Goal: Find specific page/section: Find specific page/section

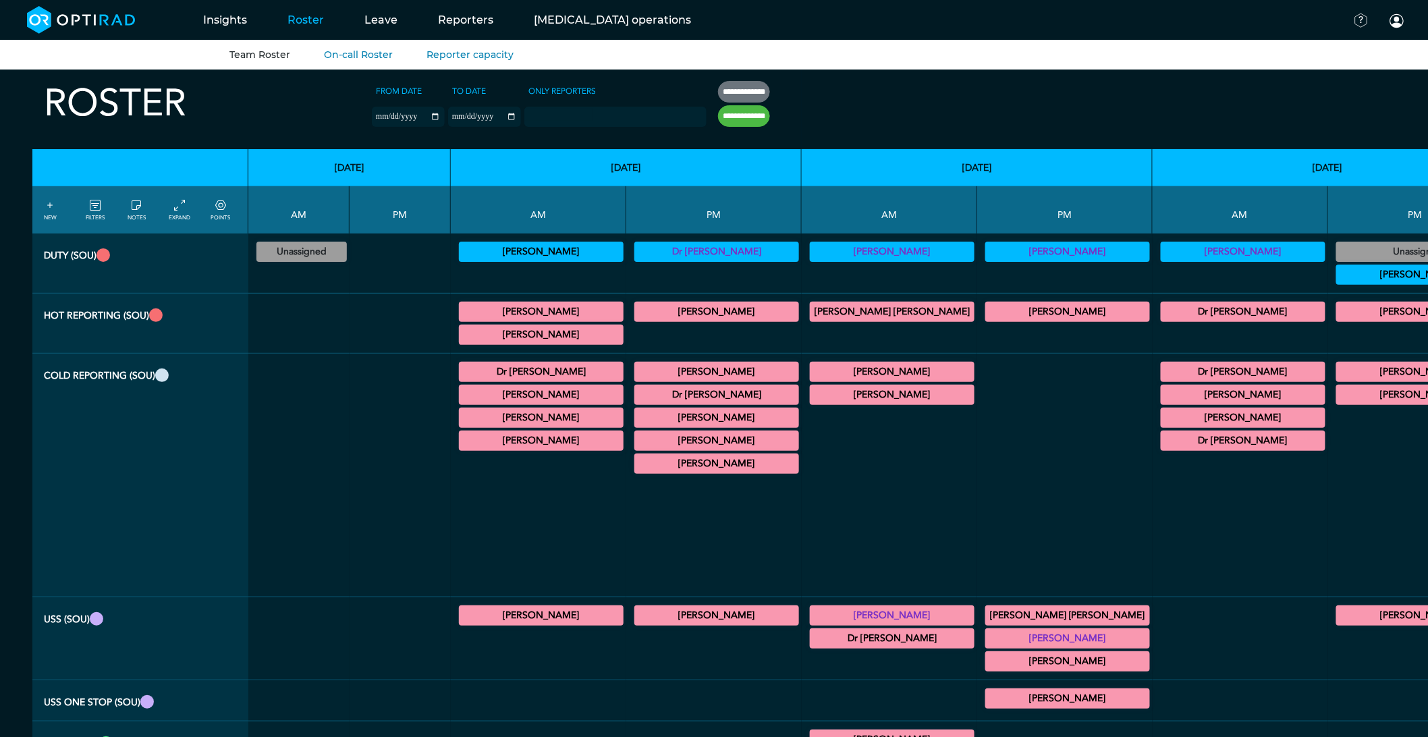
click at [521, 416] on summary "Dr Jineesh Thottath" at bounding box center [541, 418] width 161 height 16
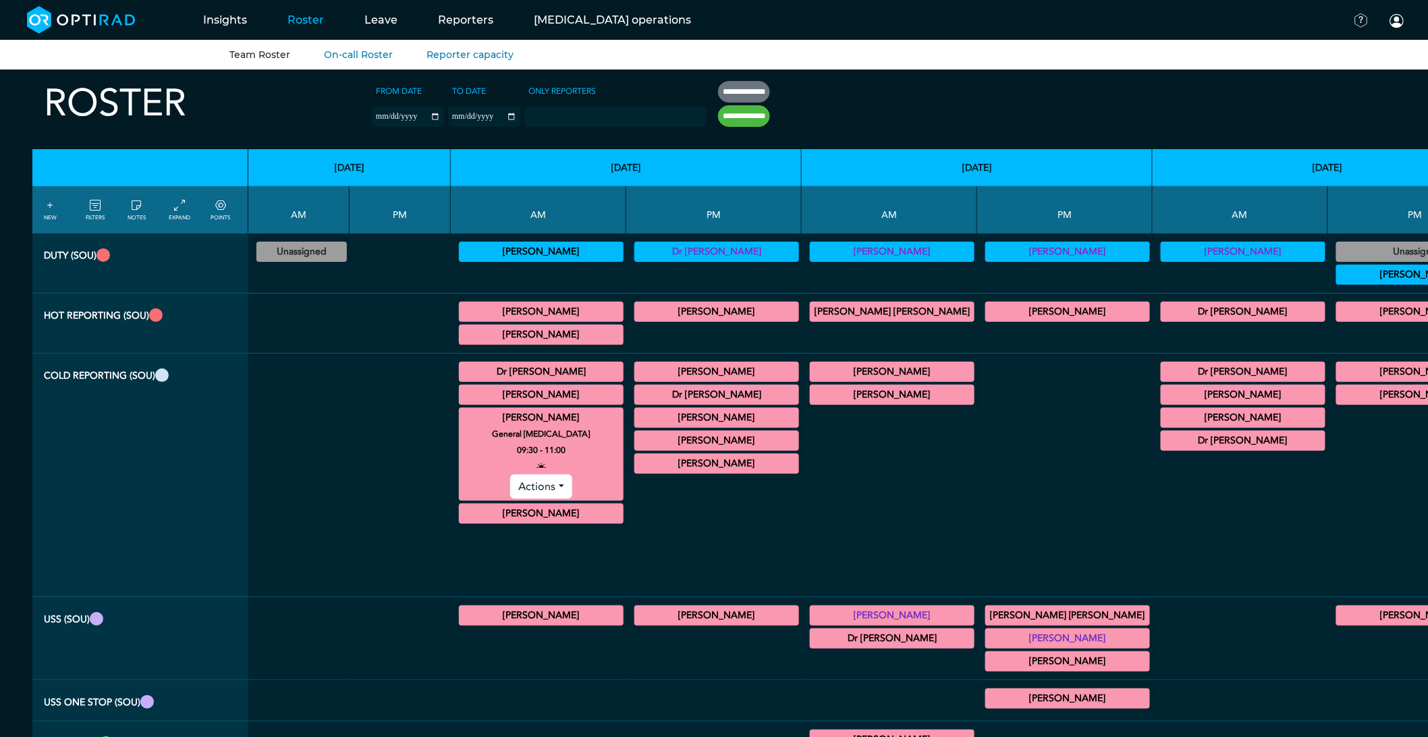
click at [521, 418] on summary "Dr Jineesh Thottath" at bounding box center [541, 418] width 161 height 16
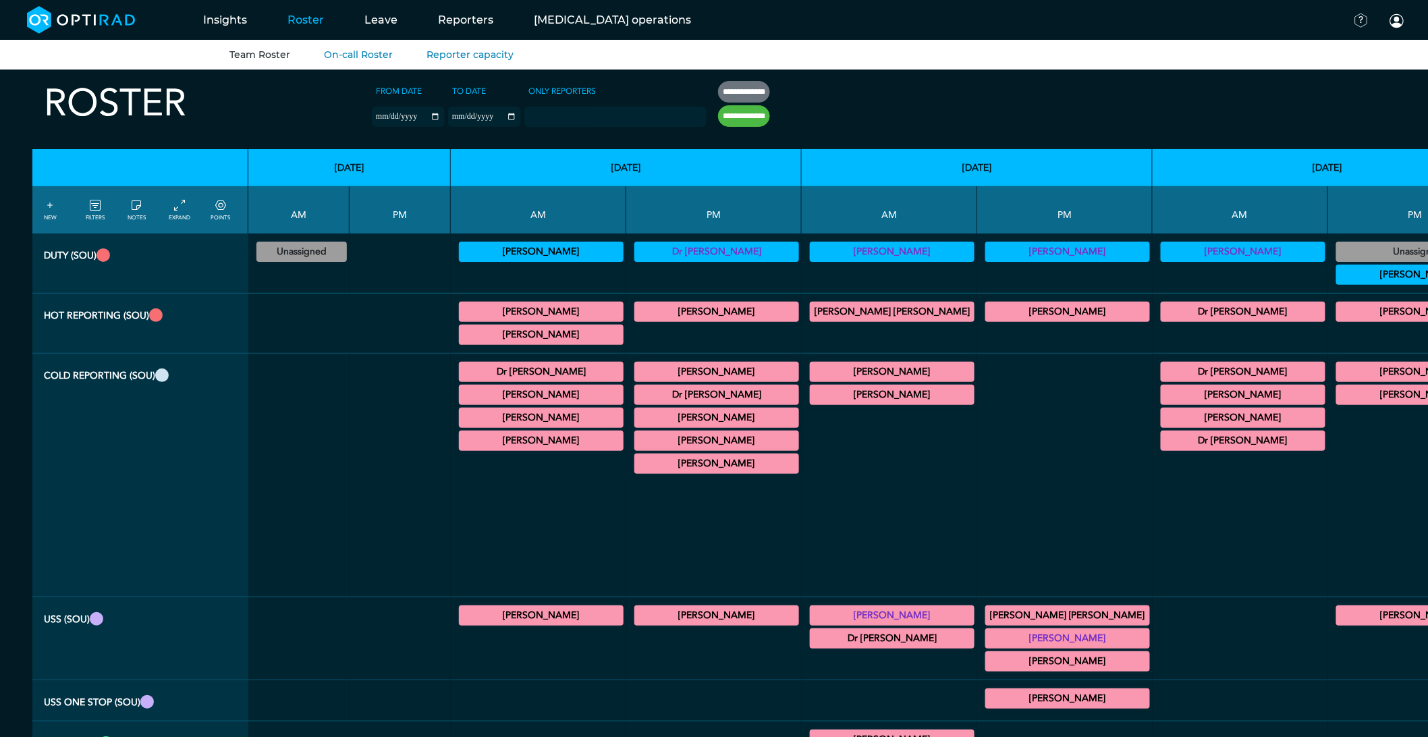
click at [636, 374] on summary "Dr Jineesh Thottath" at bounding box center [716, 372] width 161 height 16
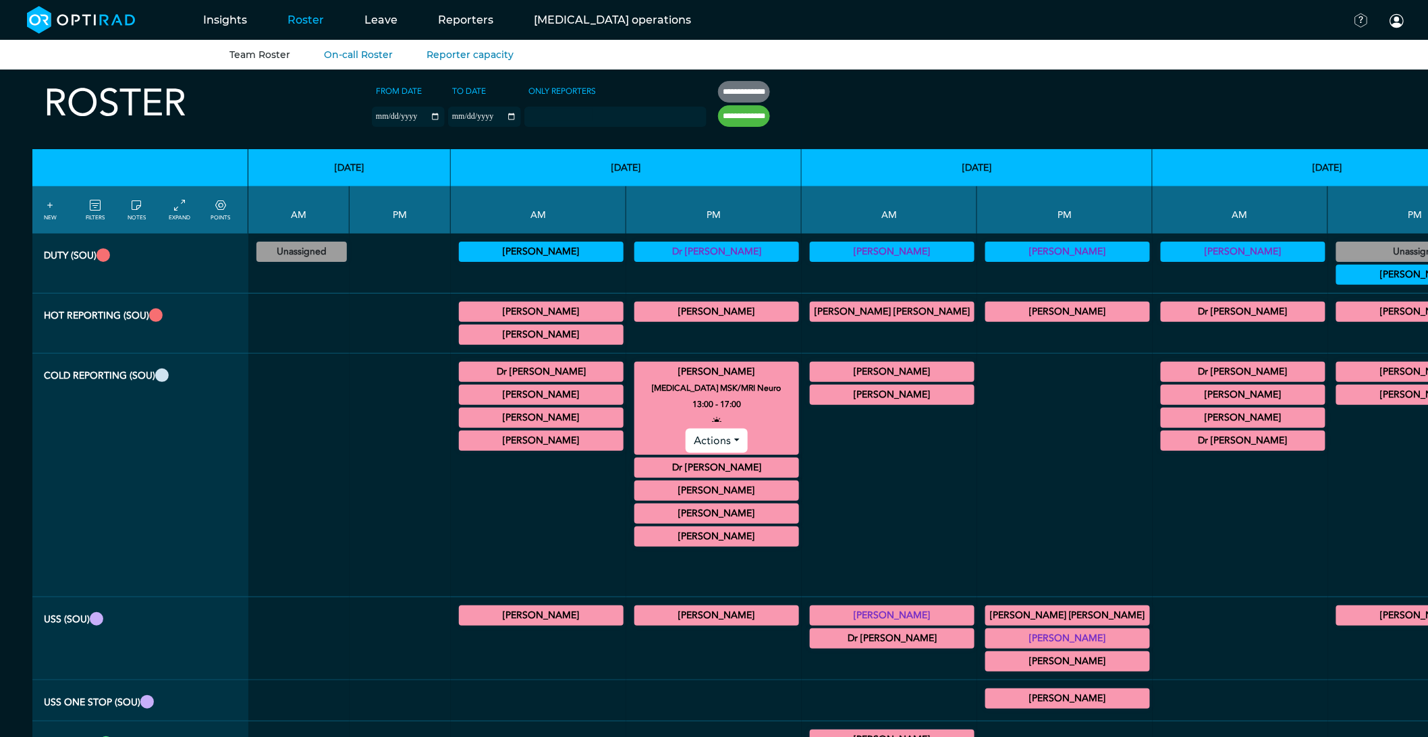
click at [636, 374] on summary "Dr Jineesh Thottath" at bounding box center [716, 372] width 161 height 16
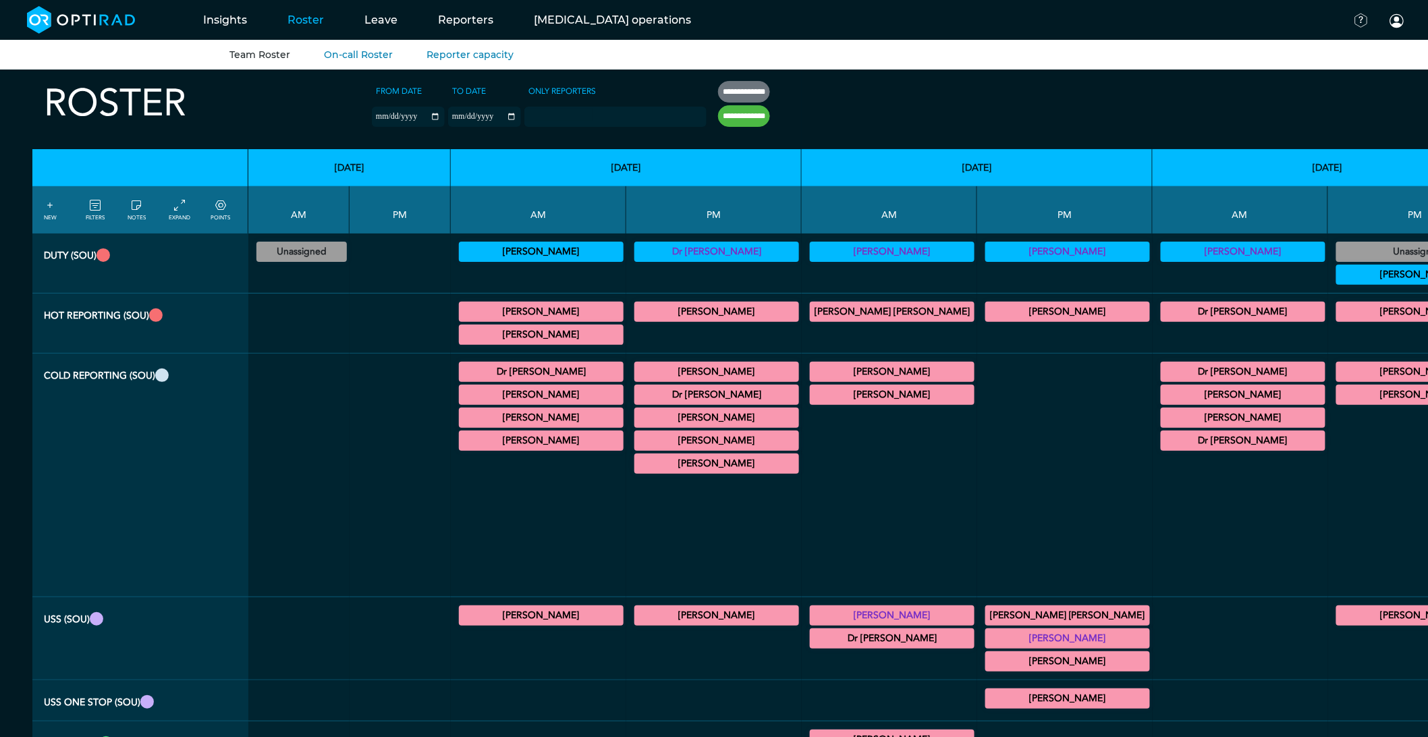
click at [496, 415] on summary "Dr Jineesh Thottath" at bounding box center [541, 418] width 161 height 16
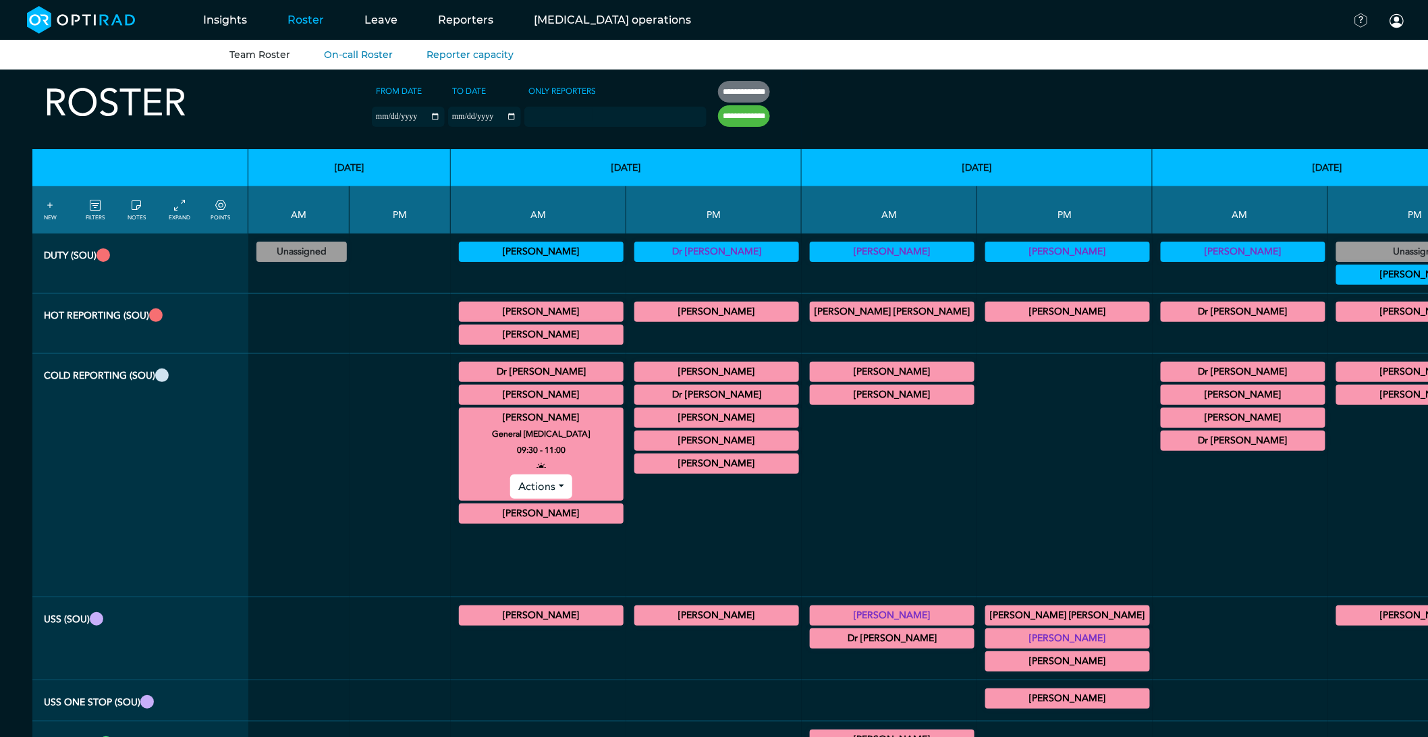
click at [468, 509] on summary "Dr Jineesh Thottath" at bounding box center [541, 513] width 161 height 16
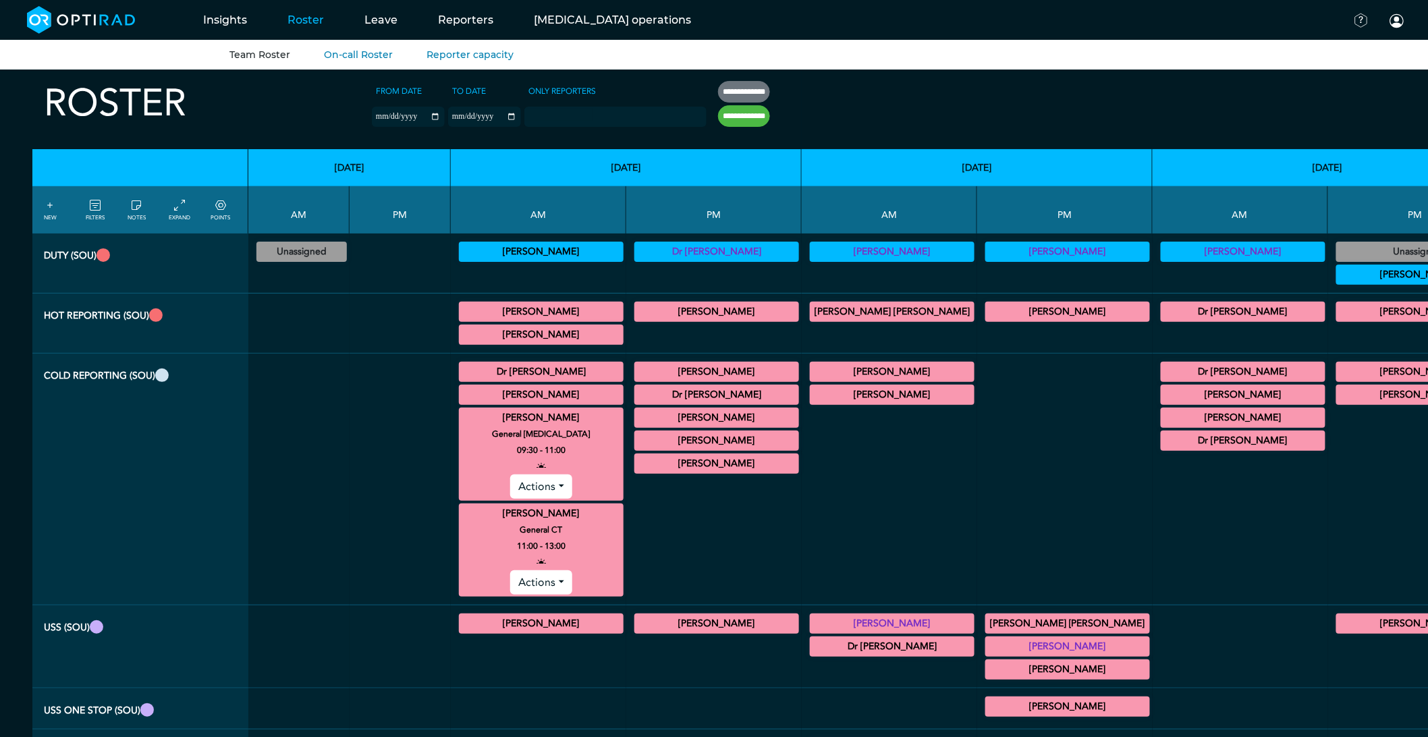
click at [636, 374] on summary "Dr Jineesh Thottath" at bounding box center [716, 372] width 161 height 16
